Goal: Find specific page/section: Find specific page/section

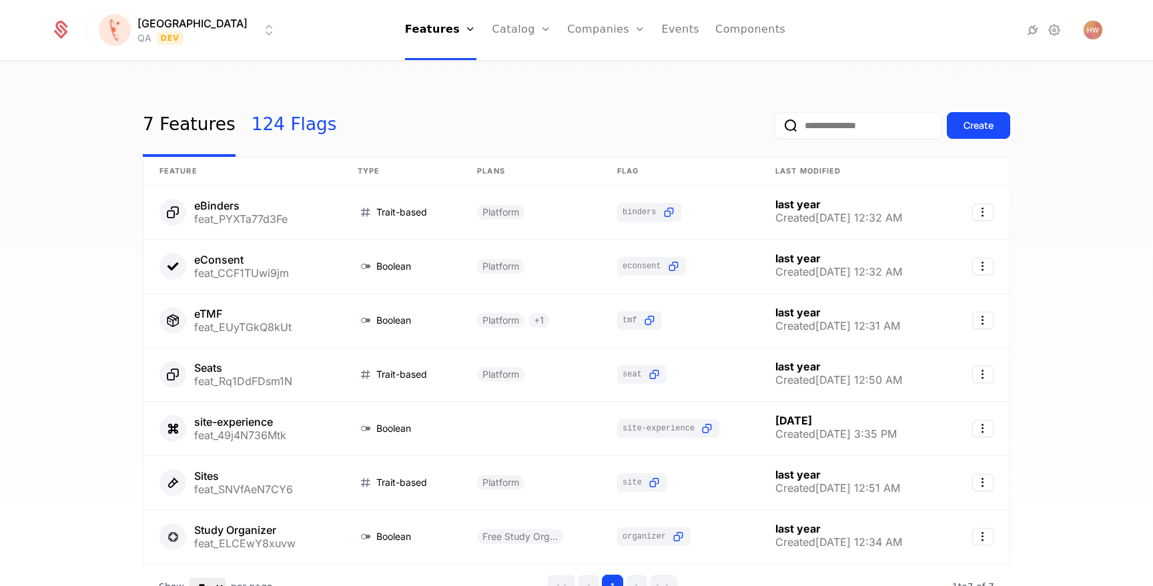
click at [279, 121] on link "124 Flags" at bounding box center [294, 125] width 85 height 63
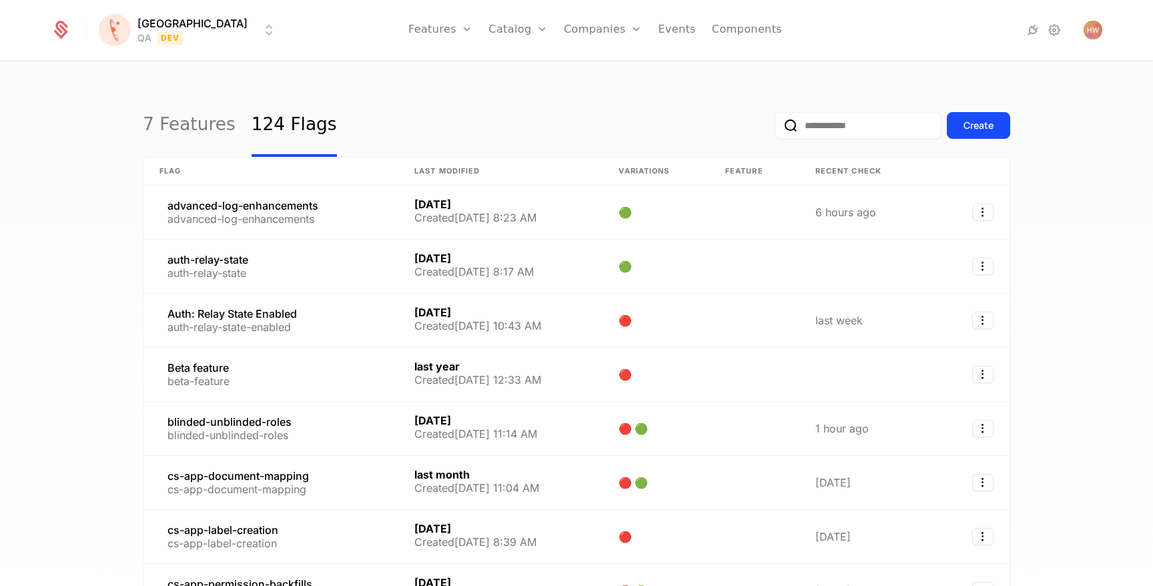
click at [830, 135] on input "email" at bounding box center [858, 125] width 167 height 27
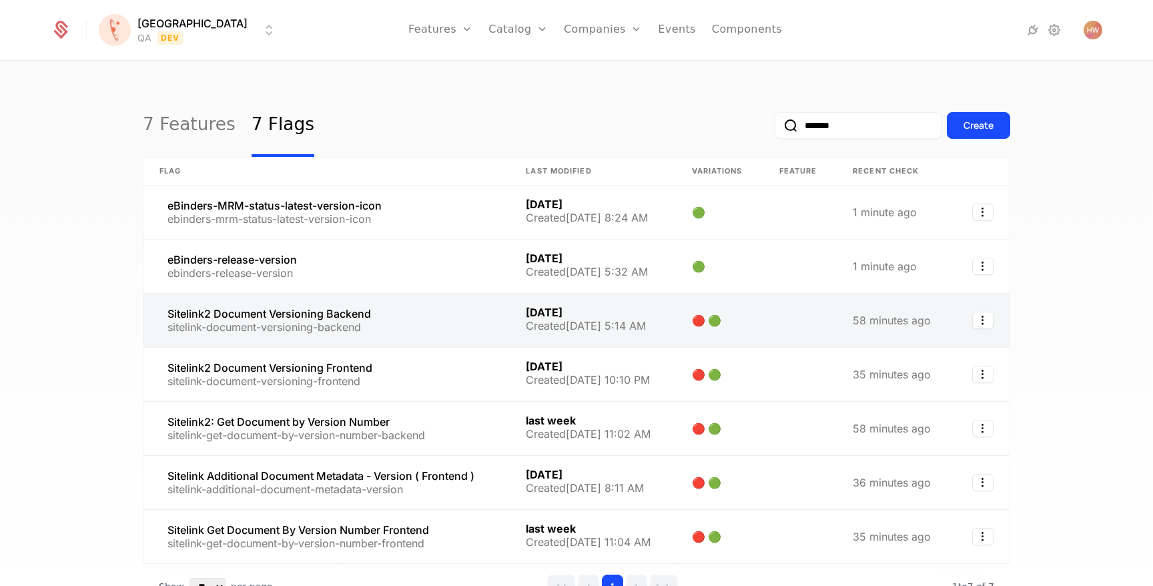
type input "*******"
